Goal: Task Accomplishment & Management: Manage account settings

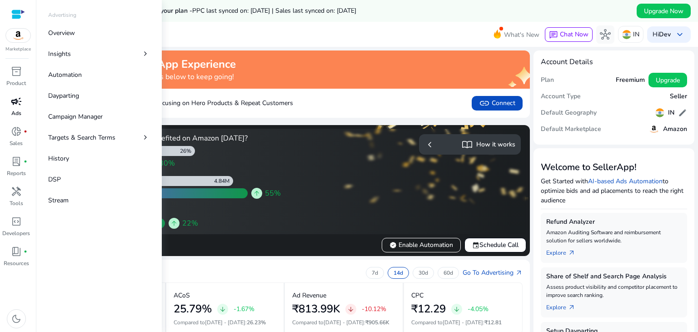
click at [16, 111] on p "Ads" at bounding box center [16, 113] width 10 height 8
click at [89, 110] on link "Campaign Manager" at bounding box center [99, 116] width 116 height 20
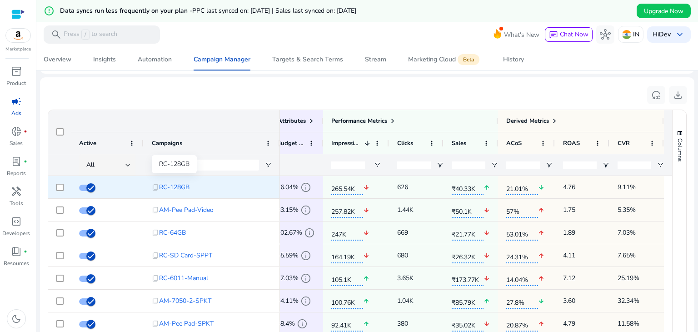
click at [172, 187] on span "RC-128GB" at bounding box center [174, 187] width 30 height 19
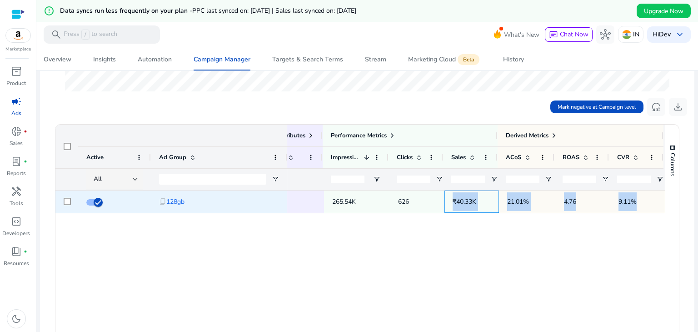
drag, startPoint x: 448, startPoint y: 200, endPoint x: 642, endPoint y: 197, distance: 194.2
click at [642, 197] on div "Ad Group Status Enabled Keyword 265.54K 626 ₹40.33K 21.01% 4.76 9.11%" at bounding box center [401, 202] width 527 height 23
copy div "₹40.33K 21.01% 4.76 9.11%"
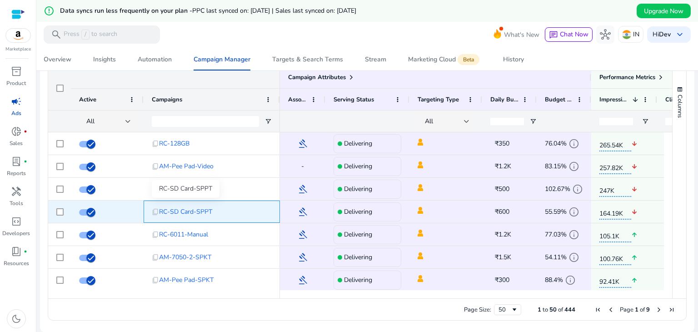
click at [181, 206] on span "RC-SD Card-SPPT" at bounding box center [185, 211] width 53 height 19
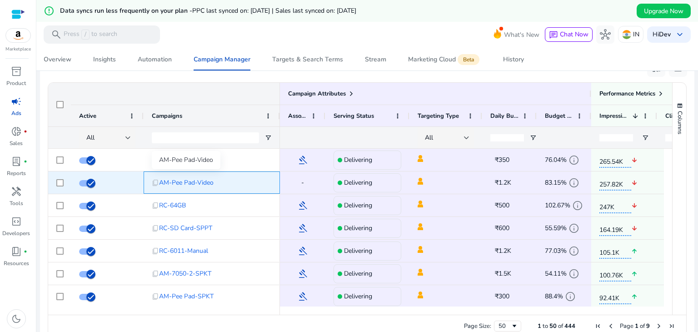
click at [207, 181] on span "AM-Pee Pad-Video" at bounding box center [186, 182] width 55 height 19
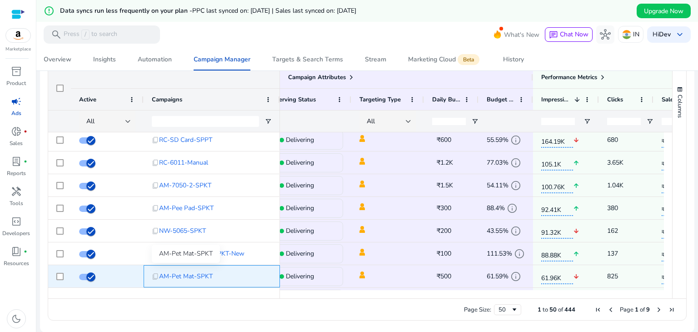
click at [189, 275] on span "AM-Pet Mat-SPKT" at bounding box center [186, 276] width 54 height 19
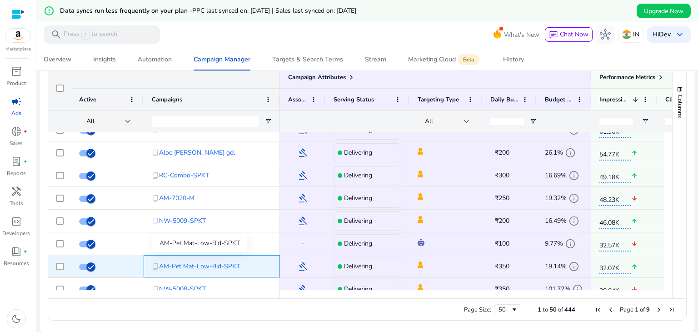
click at [187, 266] on span "AM-Pet Mat-Low-Bid-SPKT" at bounding box center [199, 266] width 81 height 19
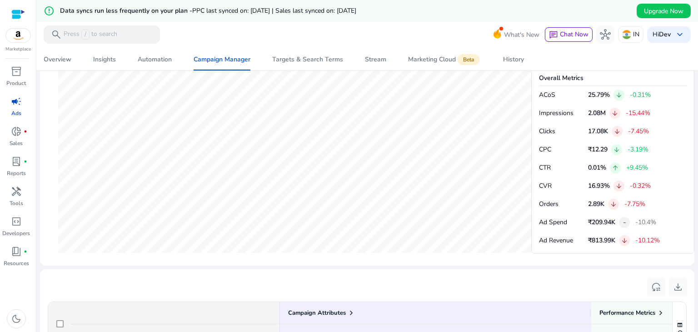
scroll to position [637, 0]
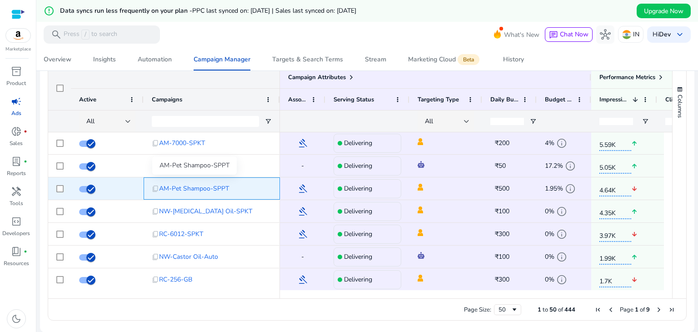
click at [204, 186] on span "AM-Pet Shampoo-SPPT" at bounding box center [194, 188] width 70 height 19
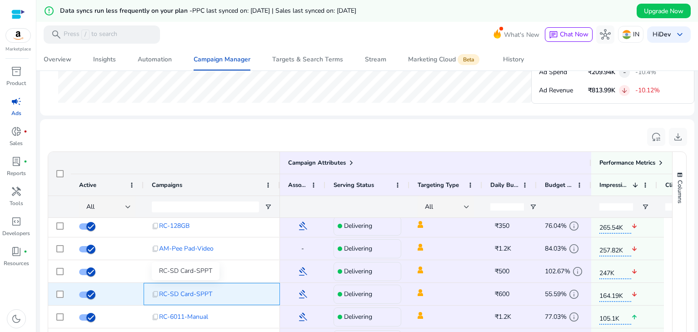
click at [190, 292] on span "RC-SD Card-SPPT" at bounding box center [185, 294] width 53 height 19
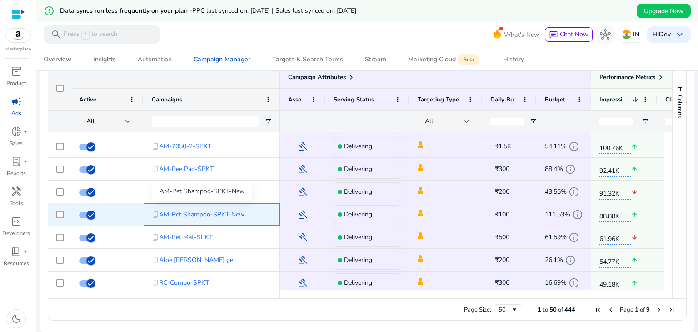
click at [226, 212] on span "AM-Pet Shampoo-SPKT-New" at bounding box center [201, 214] width 85 height 19
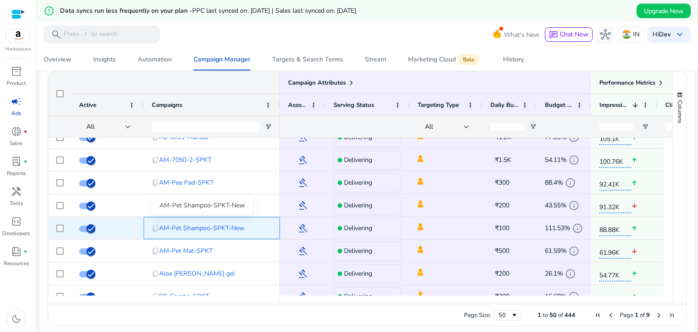
click at [203, 231] on span "AM-Pet Shampoo-SPKT-New" at bounding box center [201, 228] width 85 height 19
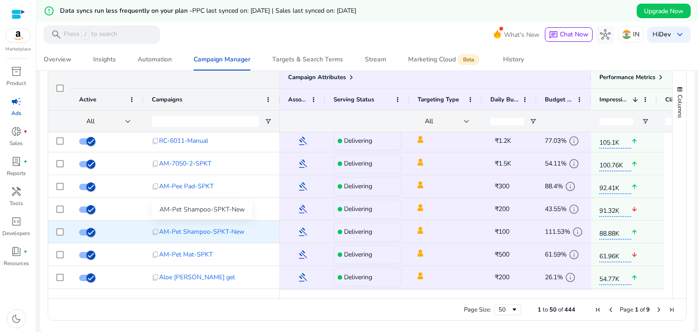
click at [209, 233] on span "AM-Pet Shampoo-SPKT-New" at bounding box center [201, 231] width 85 height 19
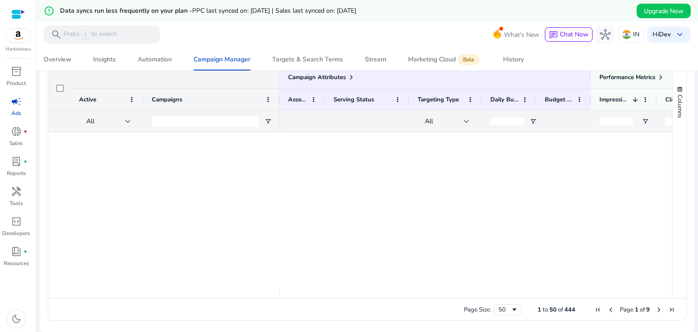
scroll to position [829, 0]
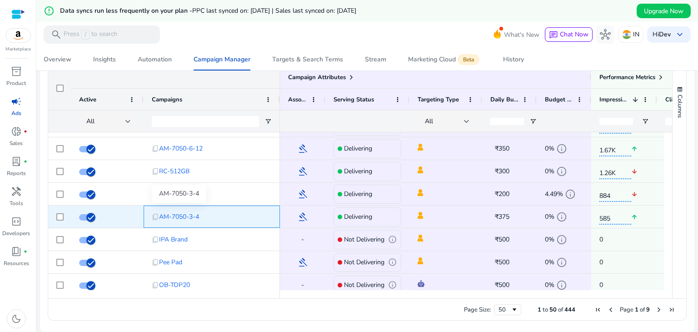
click at [190, 210] on span "AM-7050-3-4" at bounding box center [179, 216] width 40 height 19
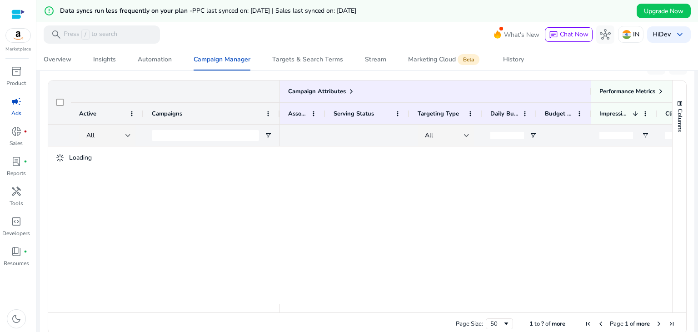
scroll to position [623, 0]
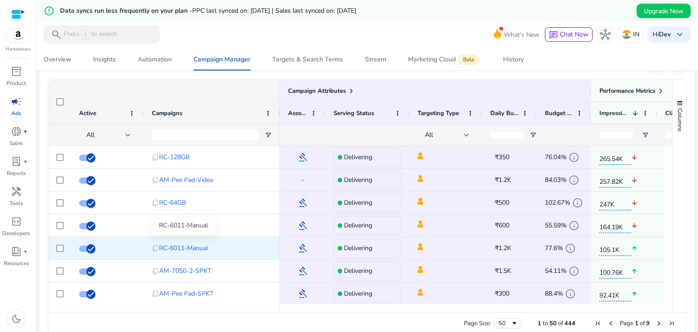
click at [189, 248] on span "RC-6011-Manual" at bounding box center [183, 248] width 49 height 19
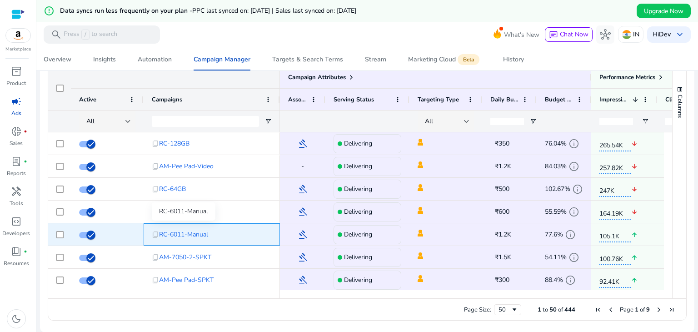
click at [187, 235] on span "RC-6011-Manual" at bounding box center [183, 234] width 49 height 19
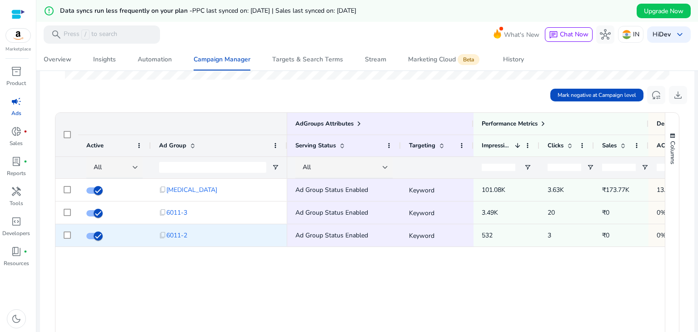
scroll to position [0, 153]
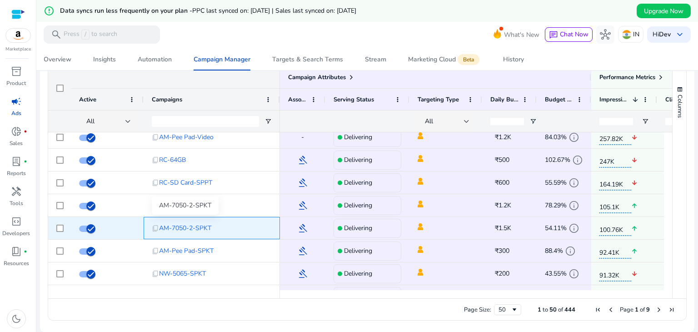
click at [198, 227] on span "AM-7050-2-SPKT" at bounding box center [185, 228] width 52 height 19
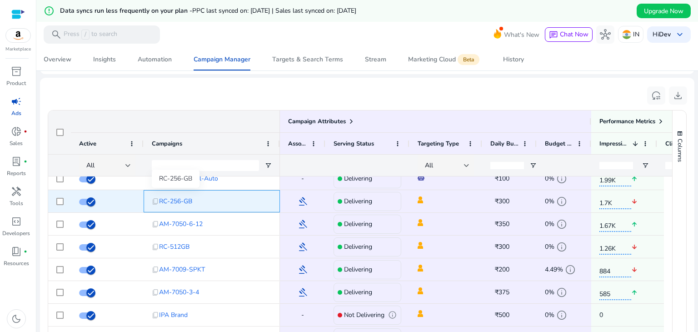
click at [186, 200] on span "RC-256-GB" at bounding box center [175, 201] width 33 height 19
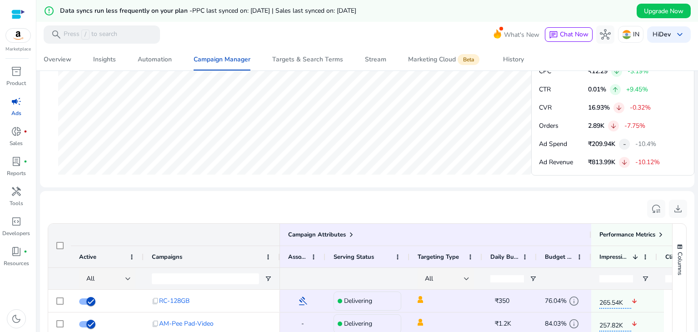
scroll to position [607, 0]
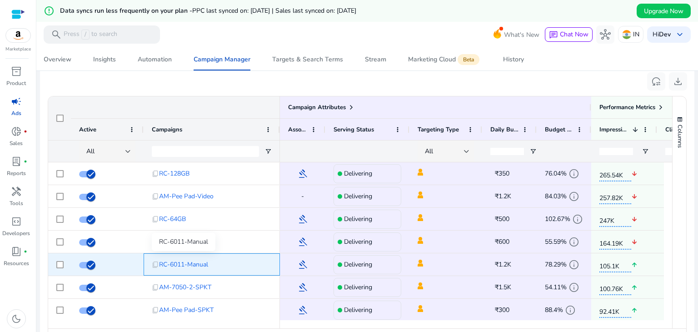
click at [196, 268] on span "RC-6011-Manual" at bounding box center [183, 264] width 49 height 19
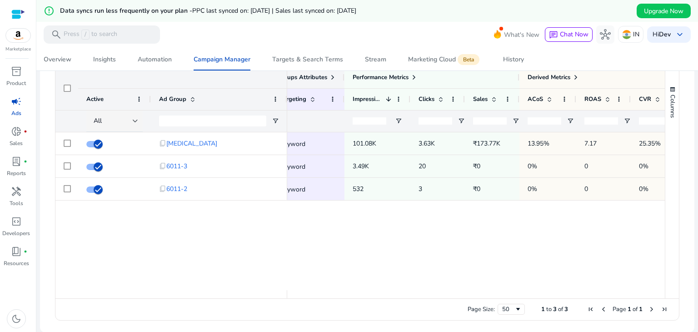
scroll to position [0, 153]
